Goal: Navigation & Orientation: Find specific page/section

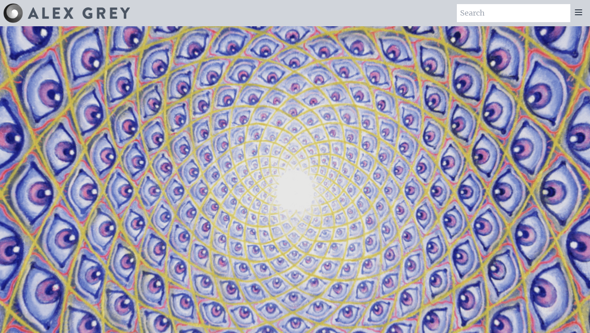
click at [578, 16] on icon at bounding box center [579, 12] width 10 height 10
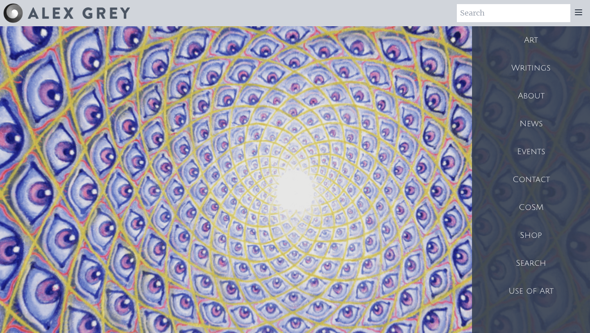
click at [525, 242] on div "Shop" at bounding box center [531, 235] width 118 height 28
